Goal: Check status

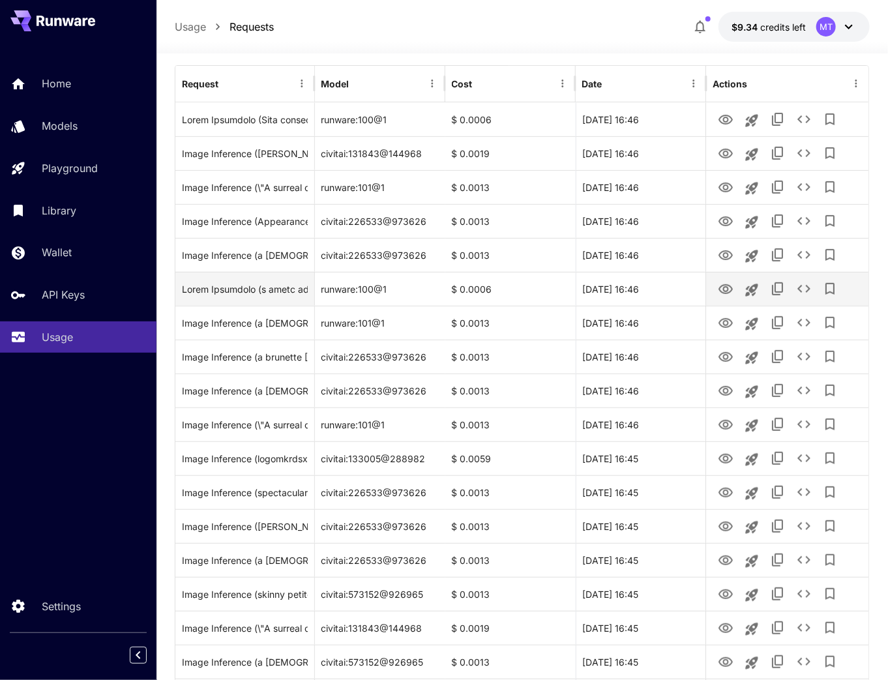
scroll to position [209, 0]
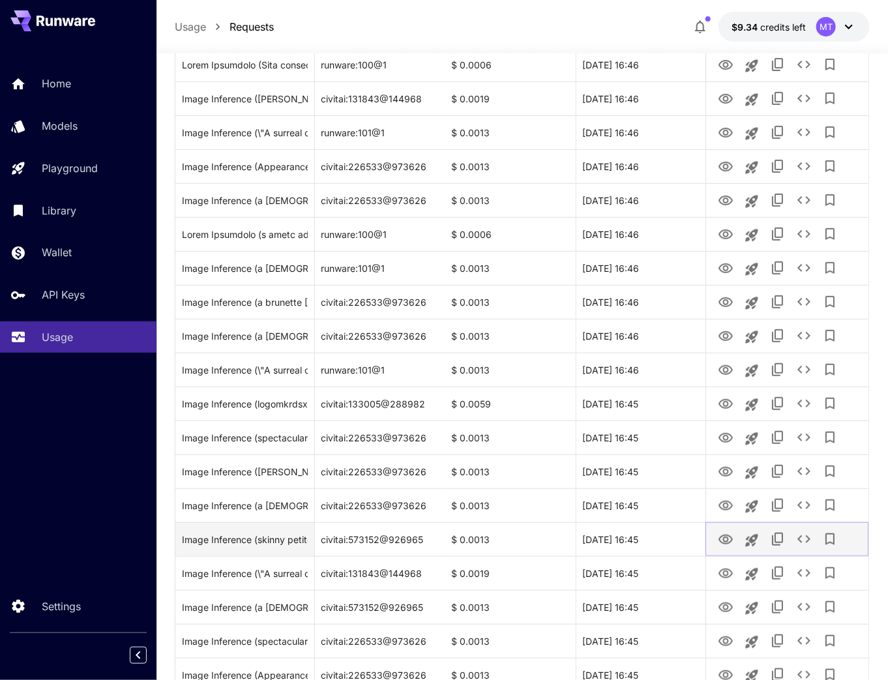
click at [720, 537] on icon "View" at bounding box center [726, 540] width 14 height 10
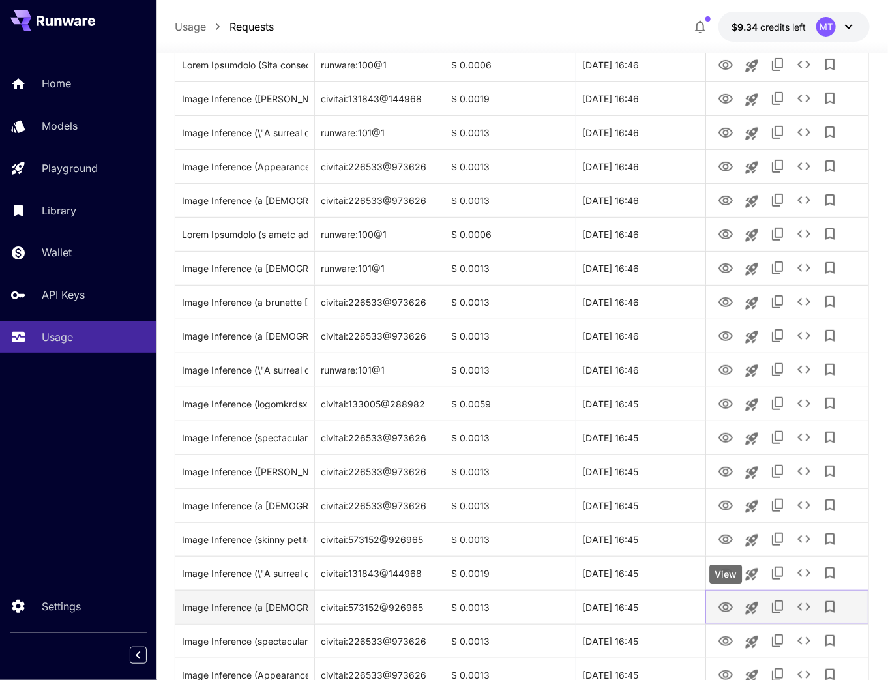
click at [723, 609] on icon "View" at bounding box center [726, 608] width 16 height 16
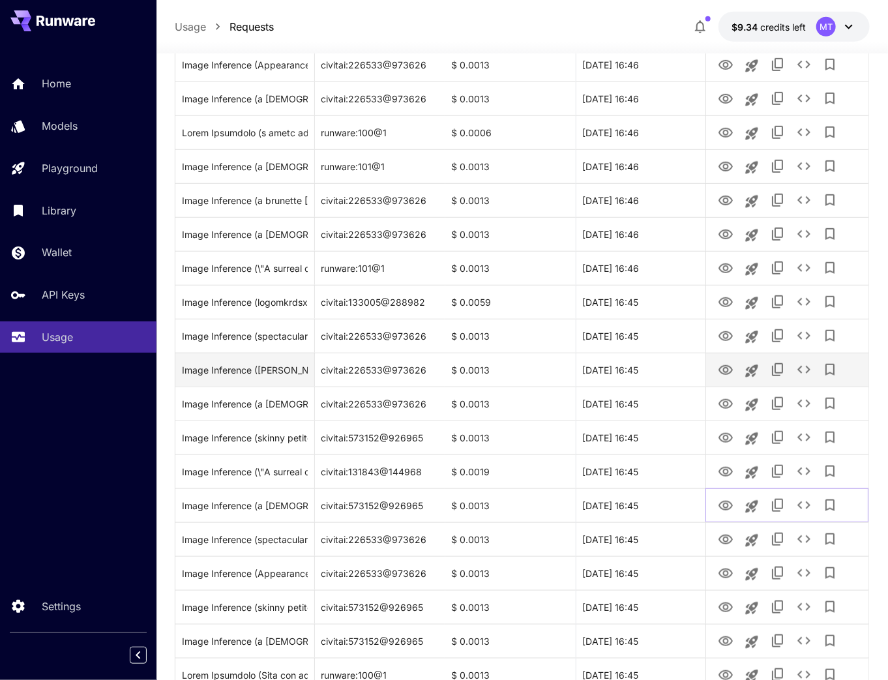
scroll to position [365, 0]
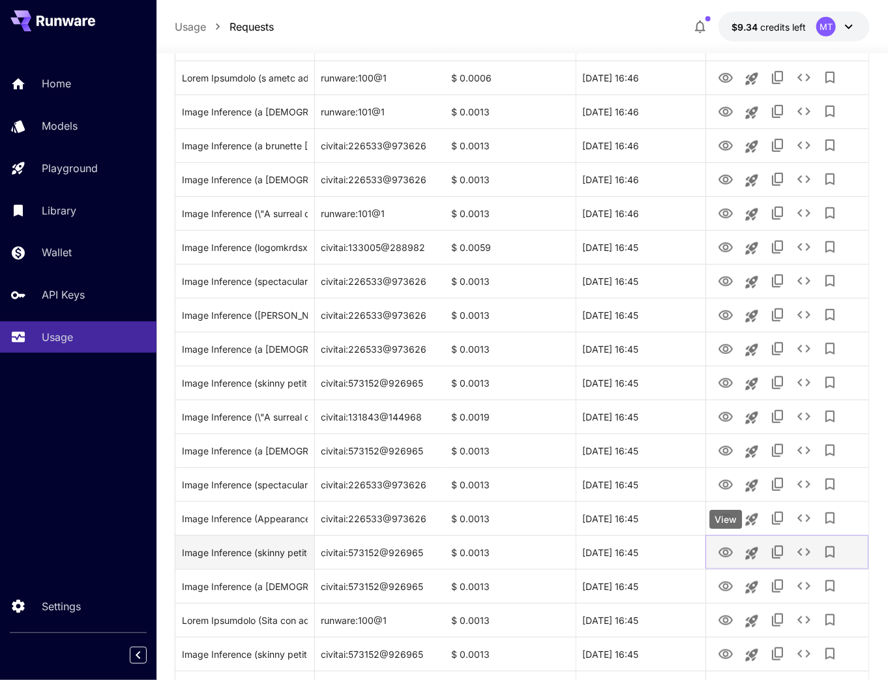
click at [723, 553] on icon "View" at bounding box center [726, 553] width 16 height 16
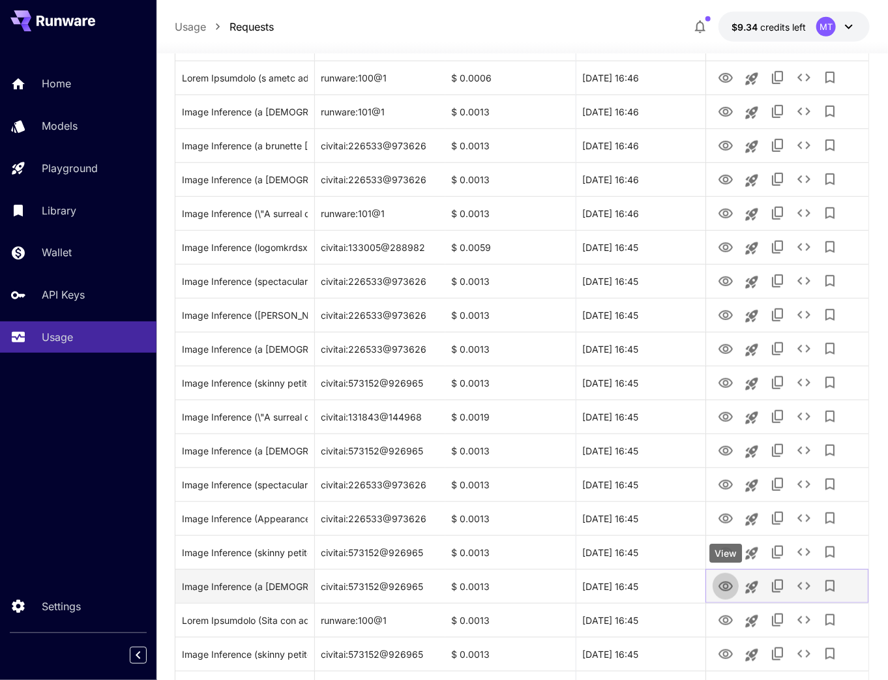
click at [723, 586] on icon "View" at bounding box center [726, 587] width 16 height 16
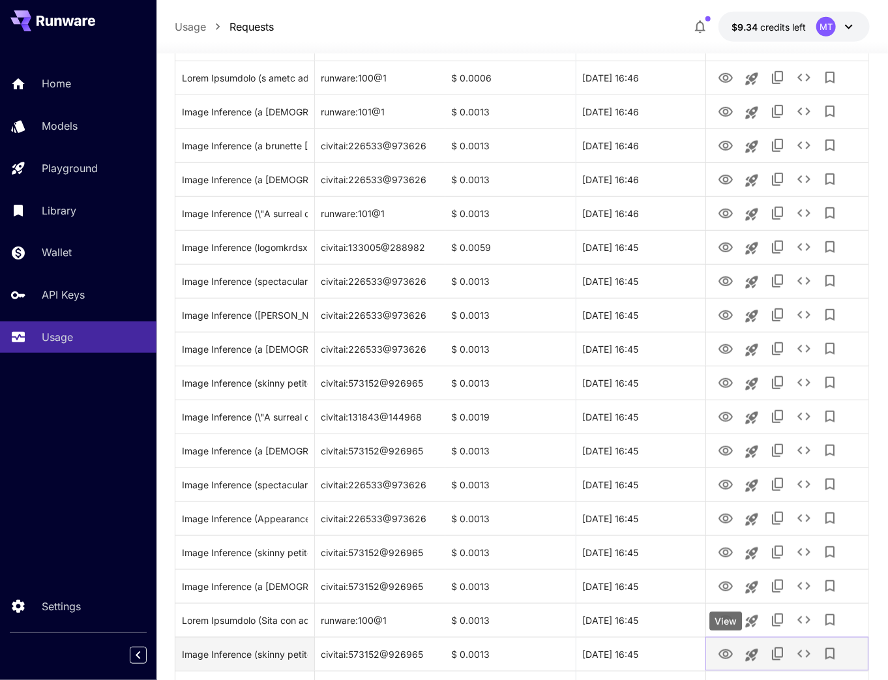
click at [727, 654] on icon "View" at bounding box center [726, 655] width 16 height 16
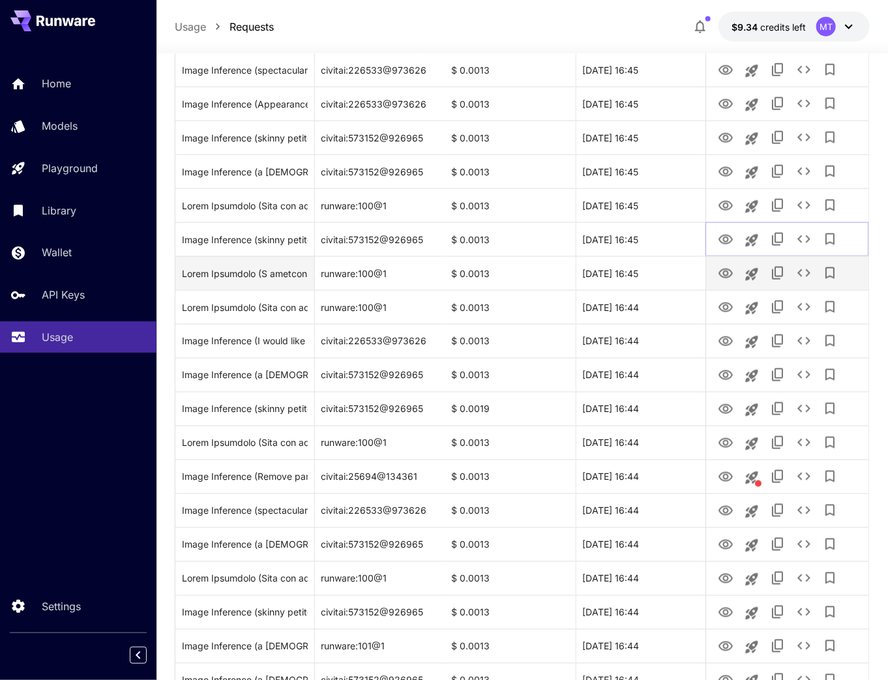
scroll to position [835, 0]
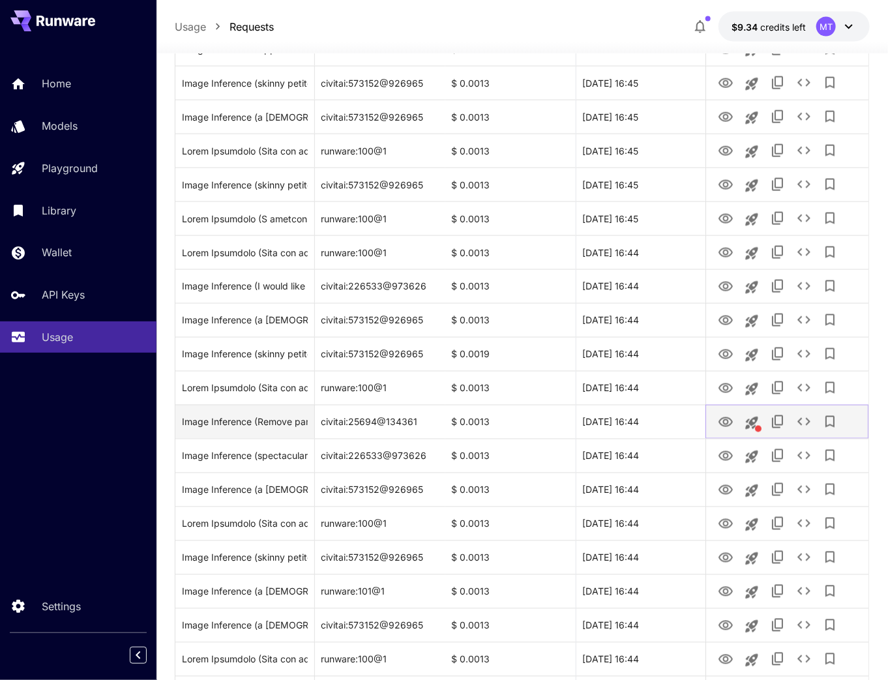
click at [731, 423] on icon "View" at bounding box center [726, 423] width 16 height 16
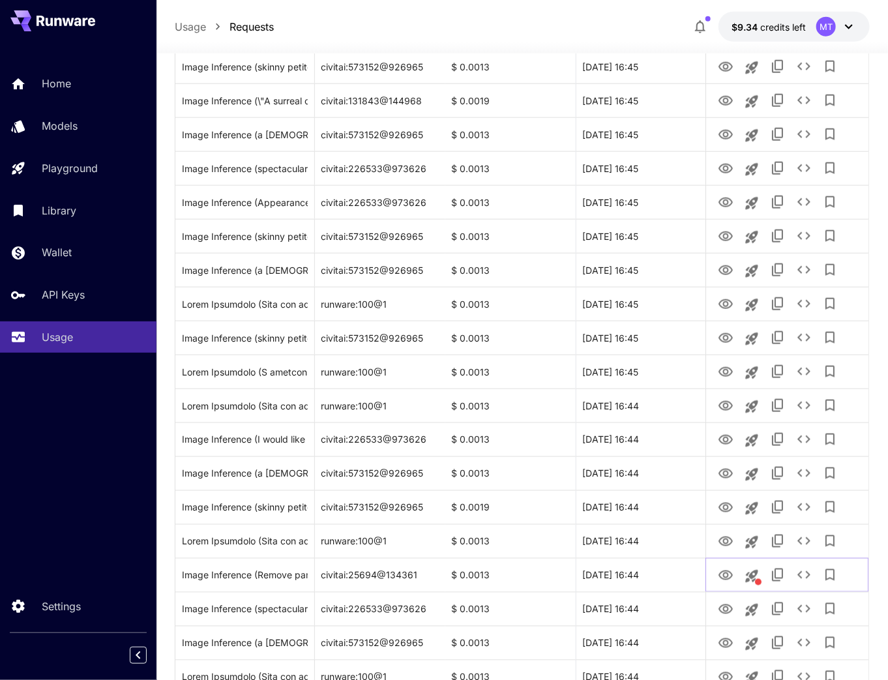
scroll to position [0, 0]
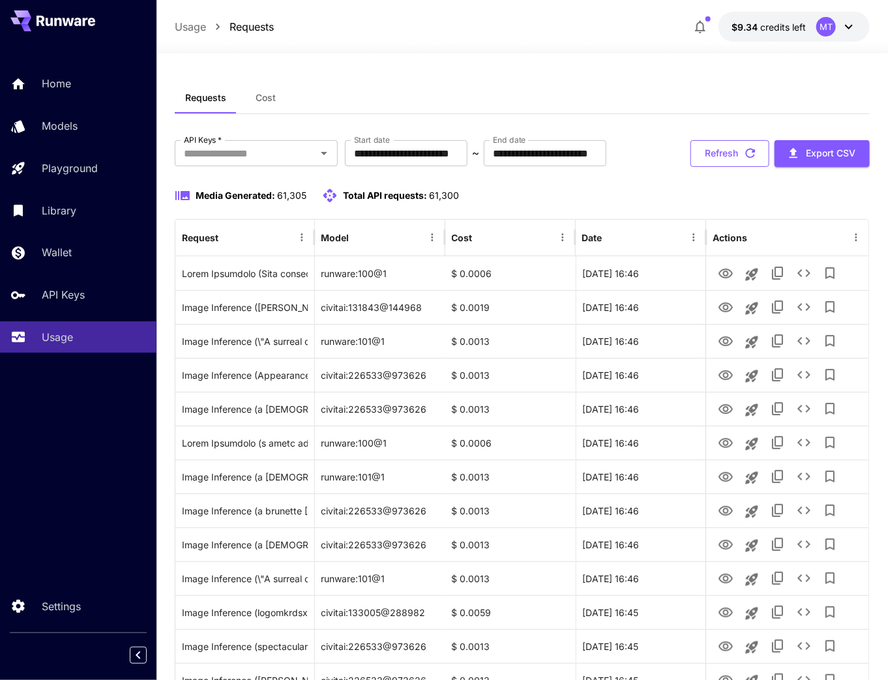
click at [711, 154] on button "Refresh" at bounding box center [730, 153] width 79 height 27
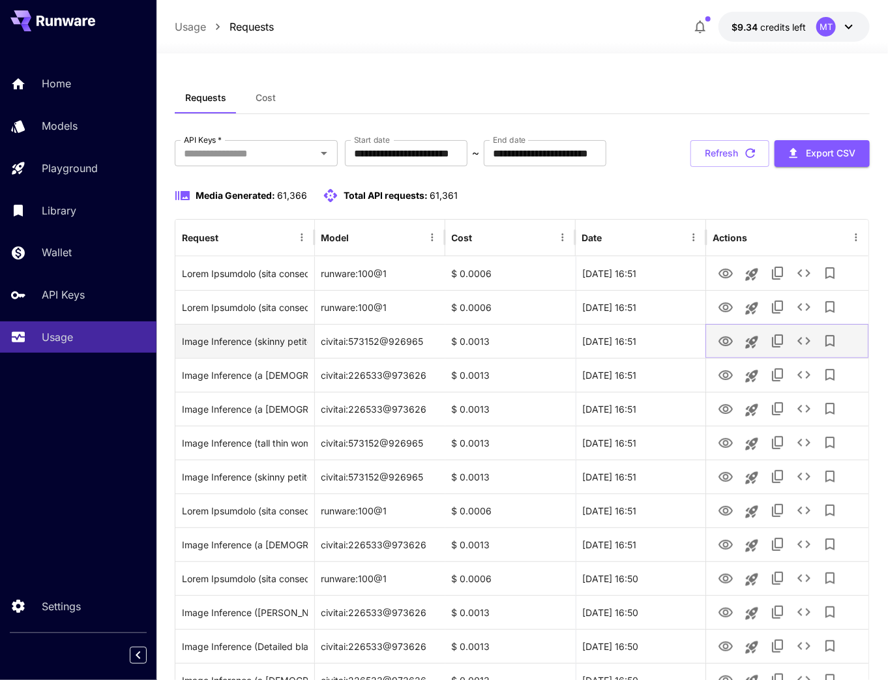
click at [723, 342] on icon "View" at bounding box center [726, 342] width 14 height 10
